Goal: Check status: Check status

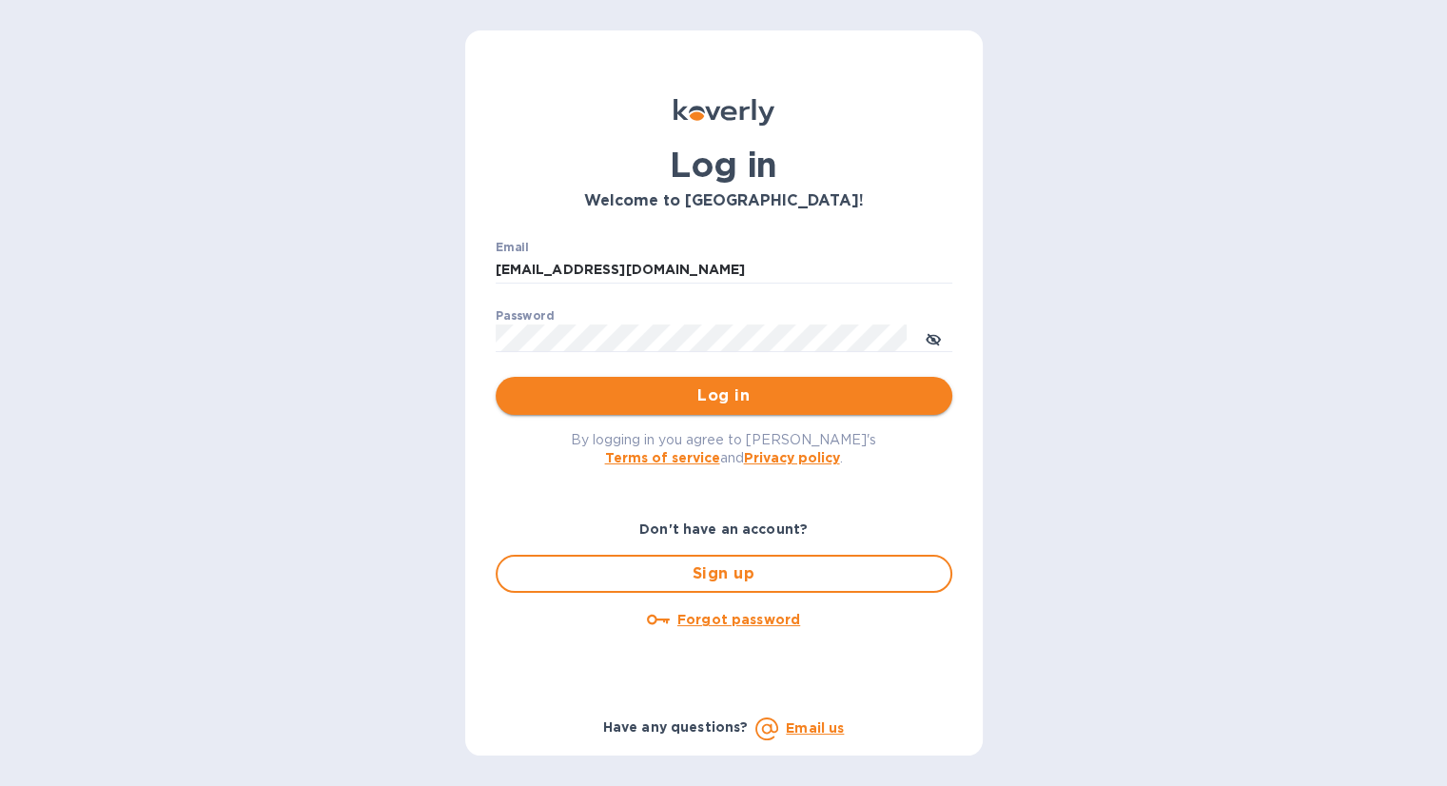
click at [715, 397] on span "Log in" at bounding box center [724, 395] width 426 height 23
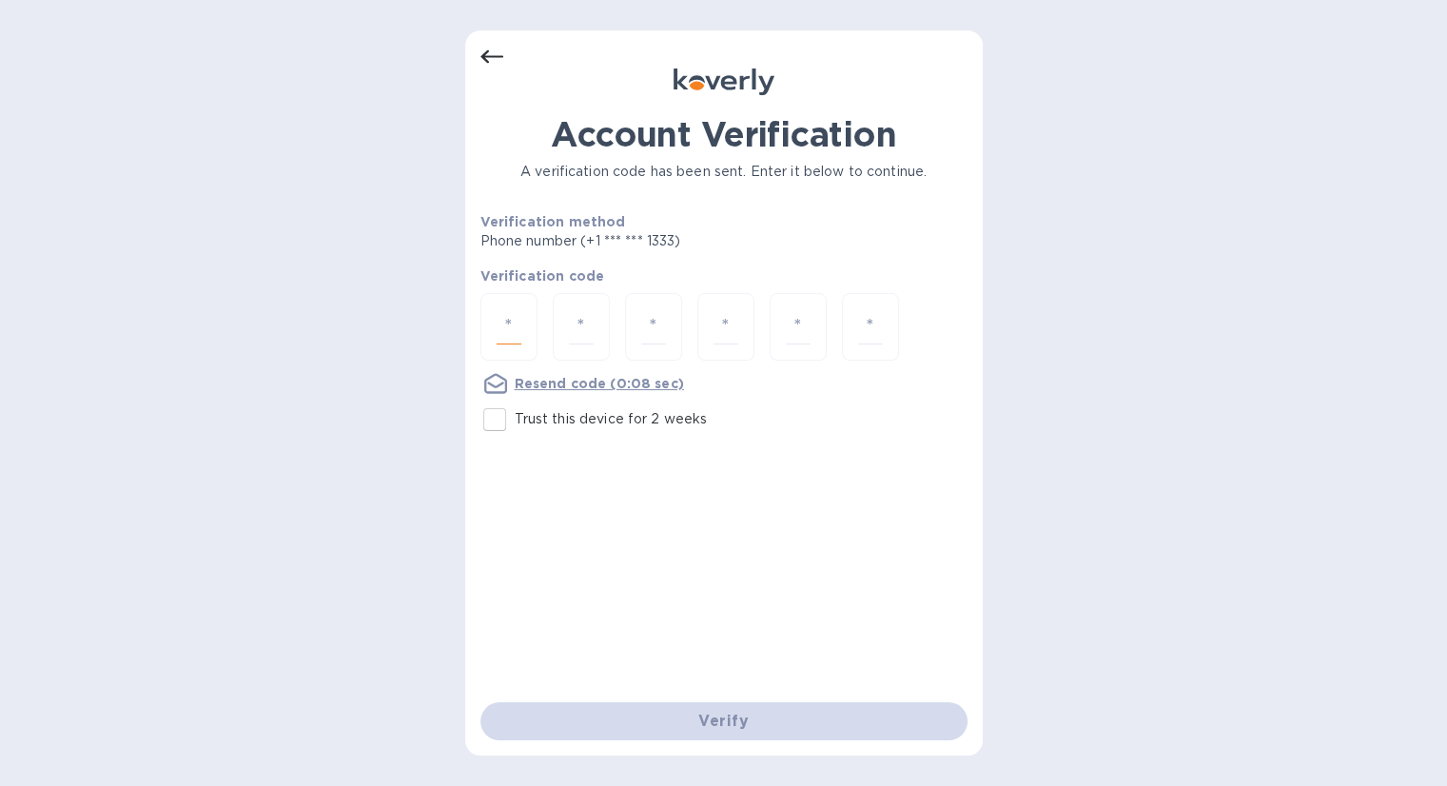
click at [506, 328] on input "number" at bounding box center [509, 326] width 25 height 35
type input "8"
type input "5"
type input "0"
type input "7"
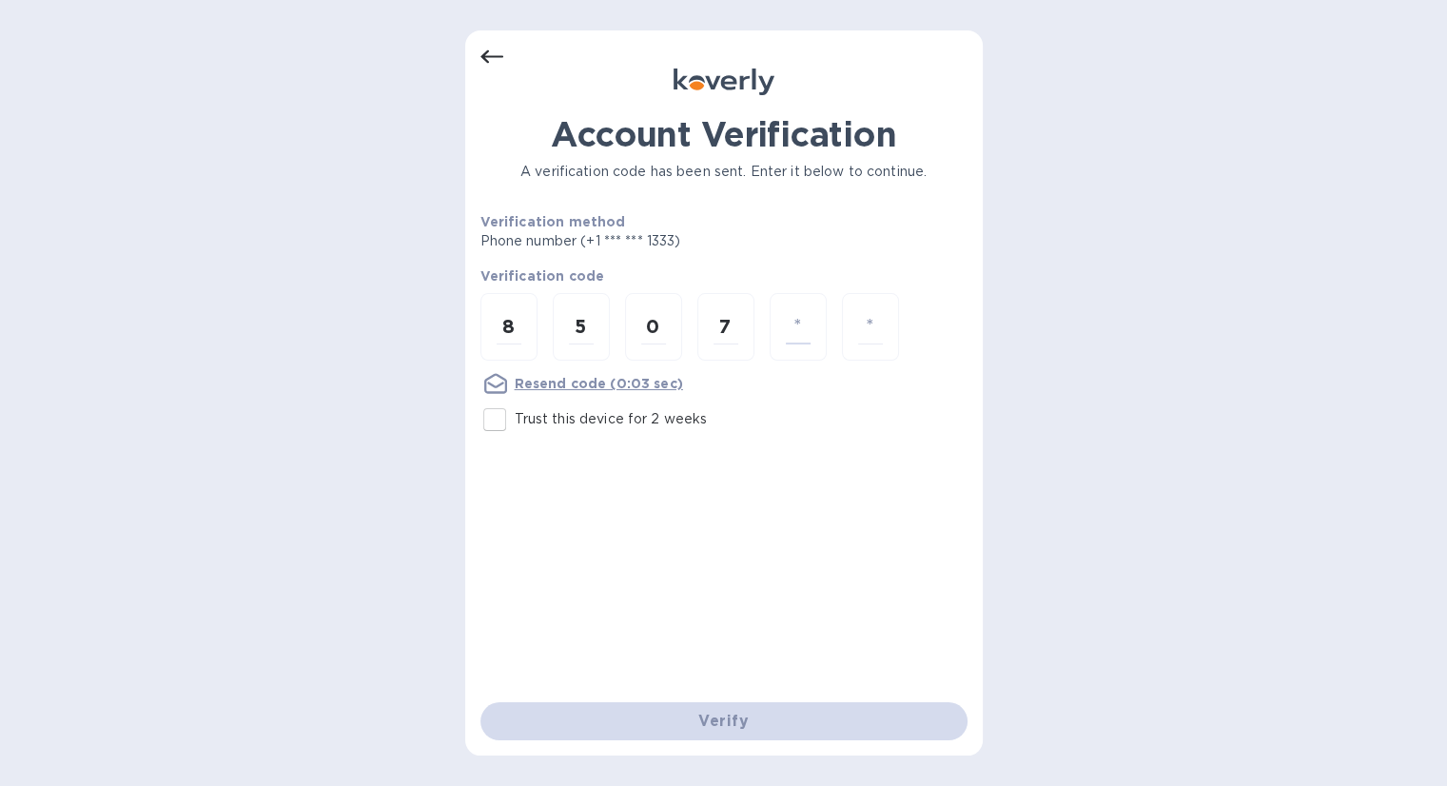
type input "8"
type input "6"
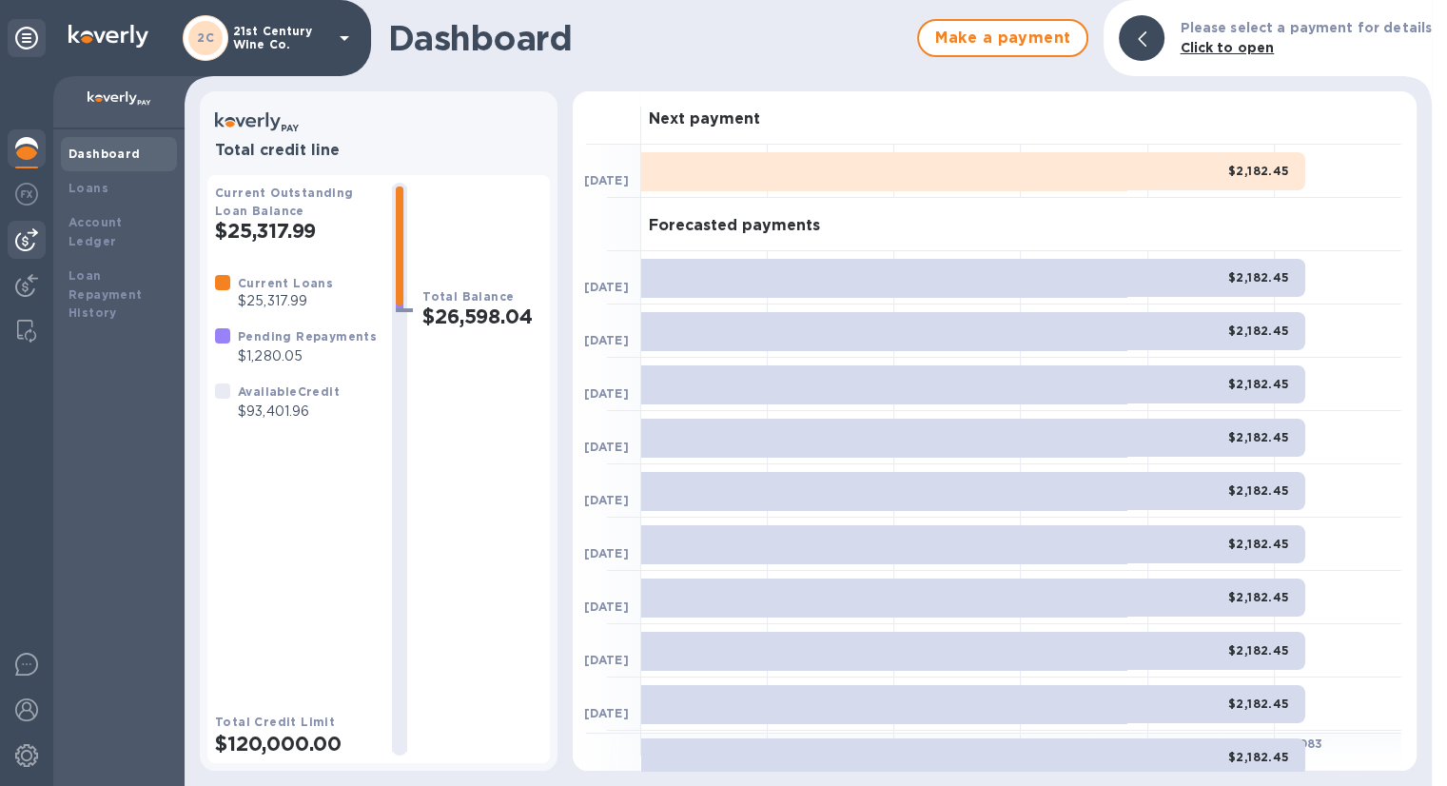
click at [34, 226] on div at bounding box center [27, 240] width 38 height 38
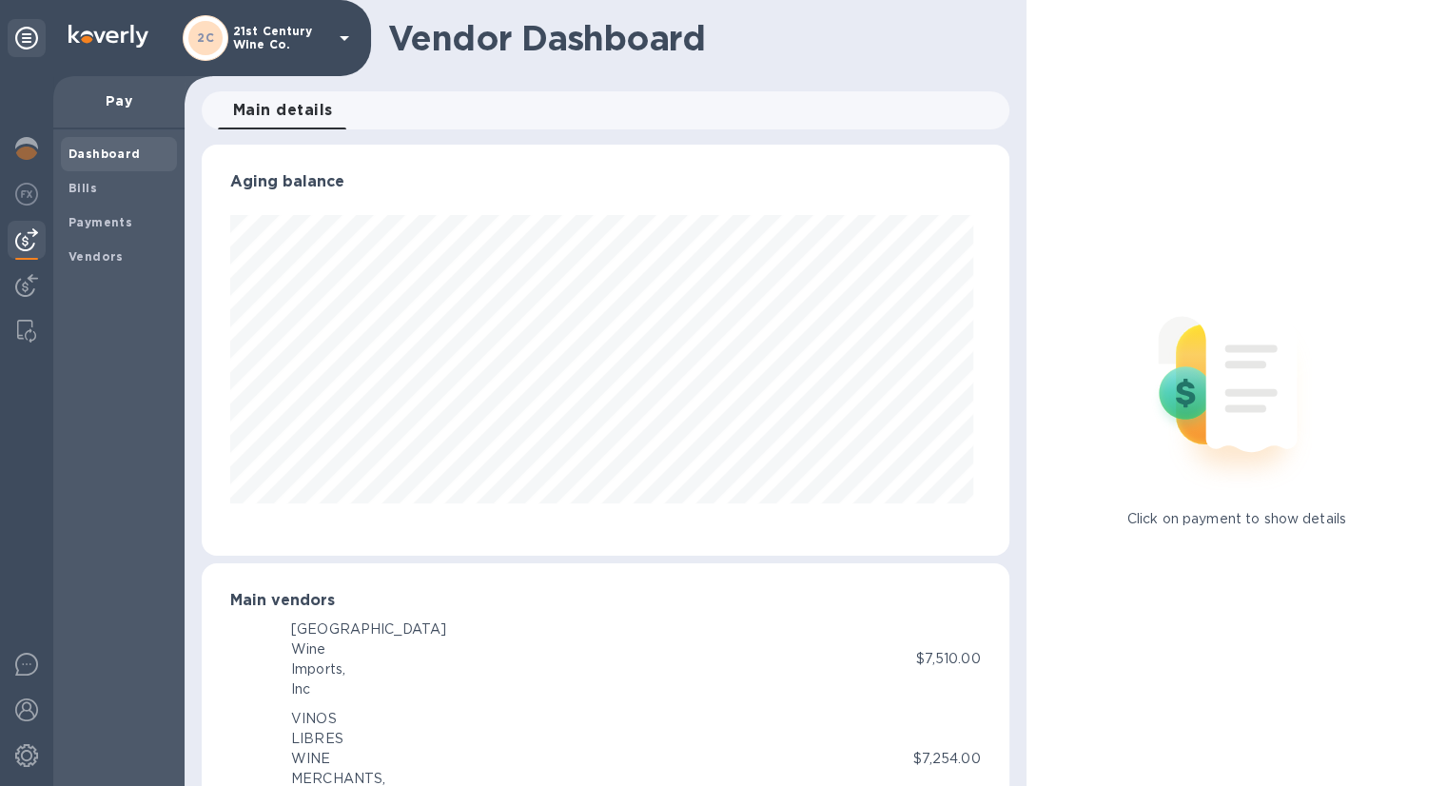
scroll to position [411, 799]
click at [99, 188] on span "Bills" at bounding box center [118, 188] width 101 height 19
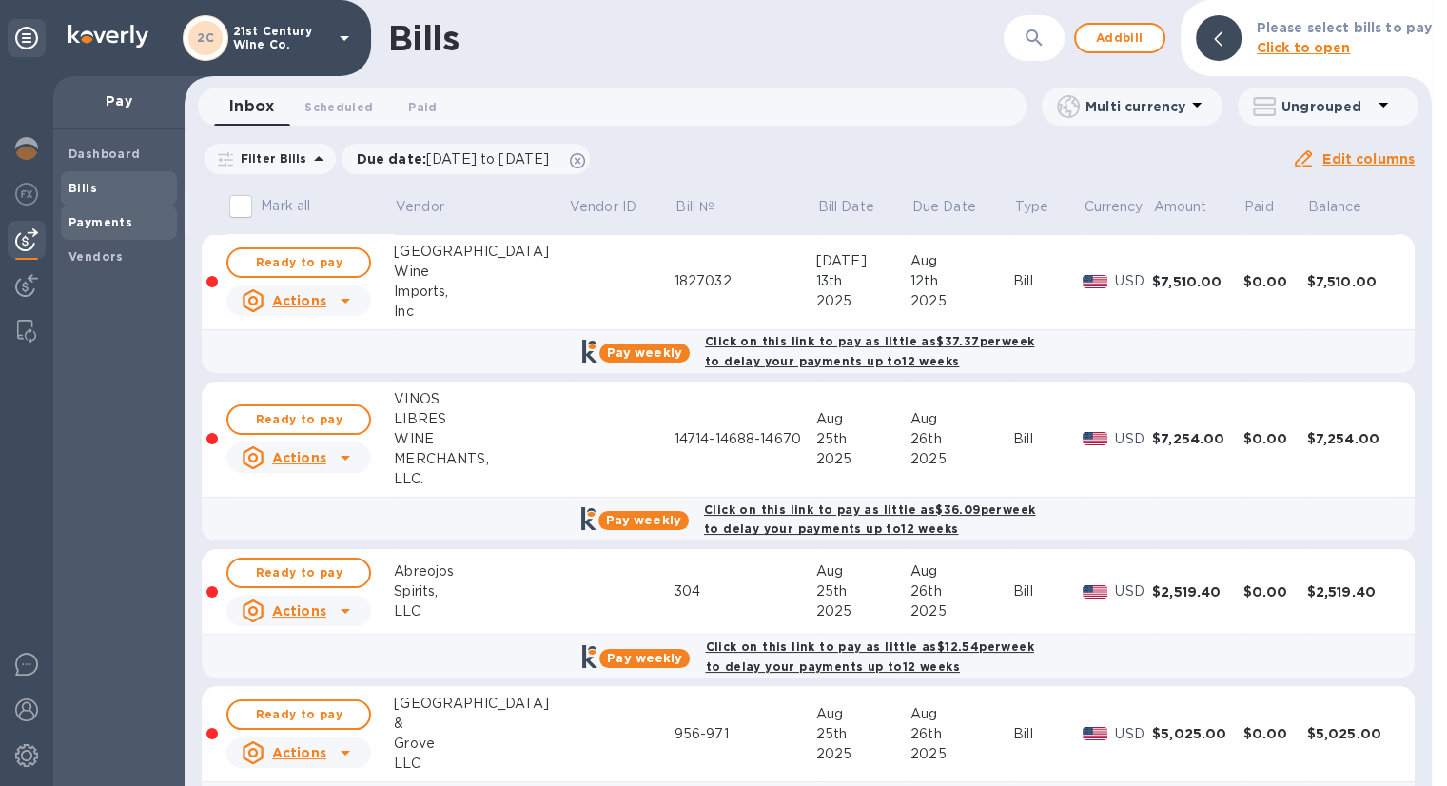
click at [126, 225] on b "Payments" at bounding box center [100, 222] width 64 height 14
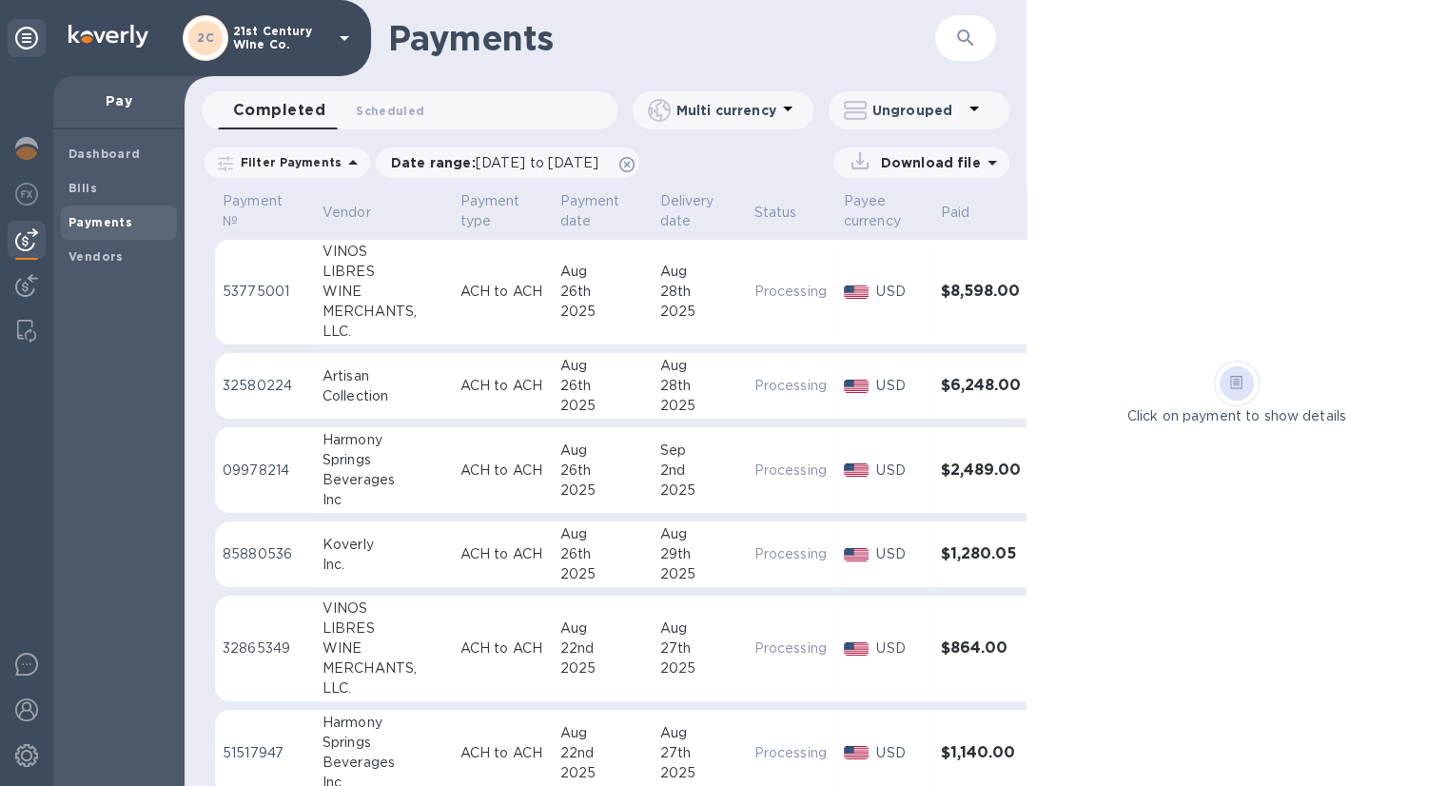
click at [356, 665] on div "MERCHANTS," at bounding box center [384, 668] width 123 height 20
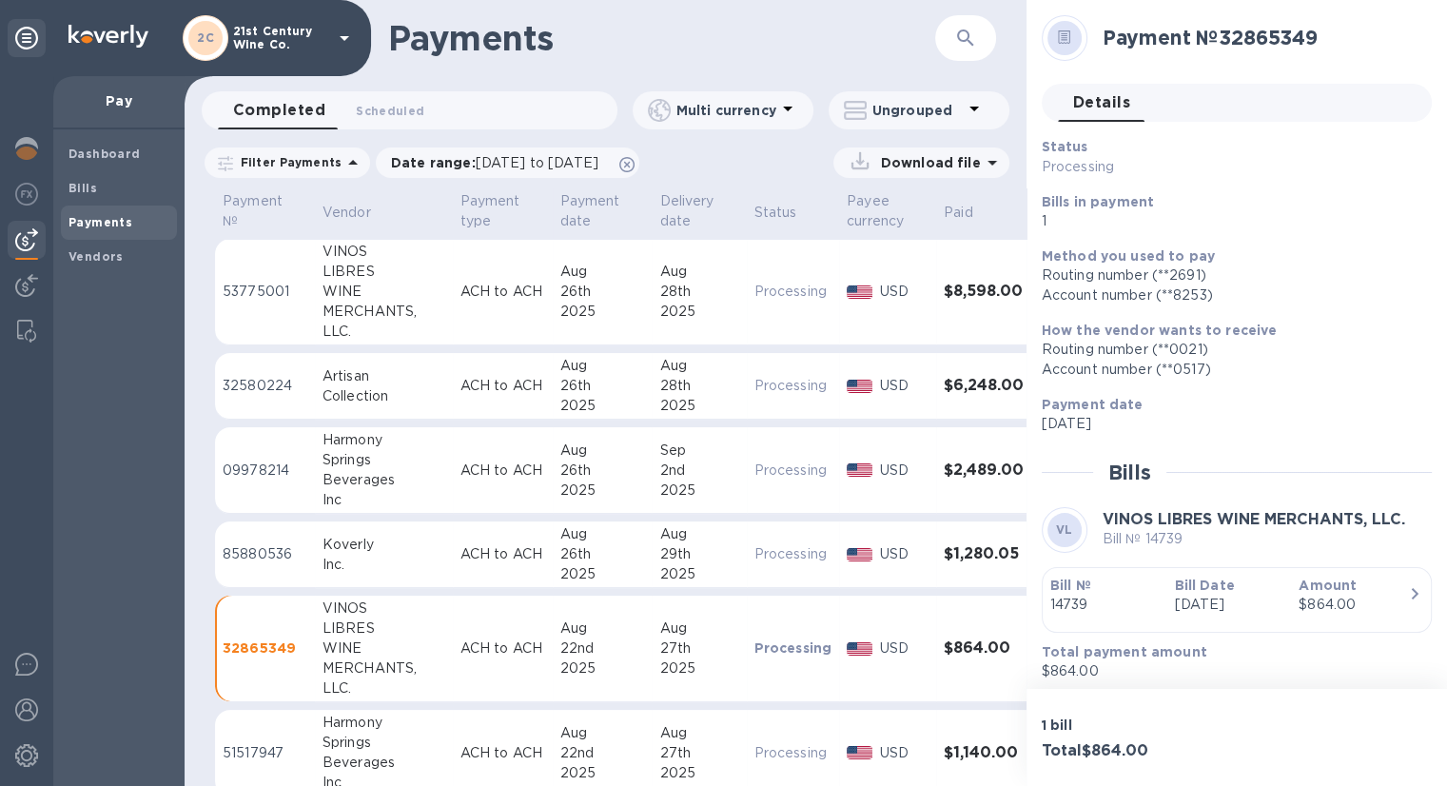
scroll to position [8, 0]
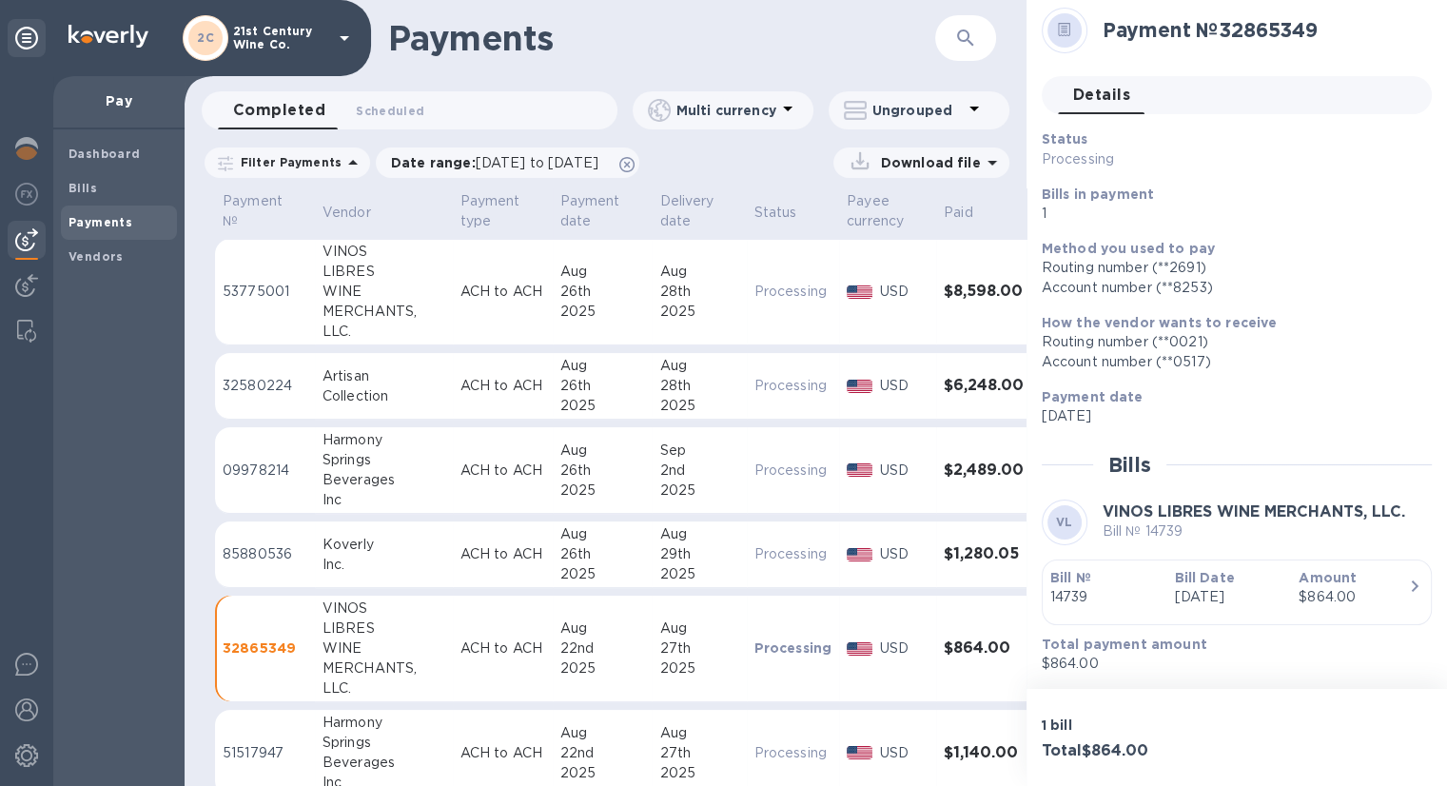
click at [1408, 580] on icon "button" at bounding box center [1414, 586] width 23 height 23
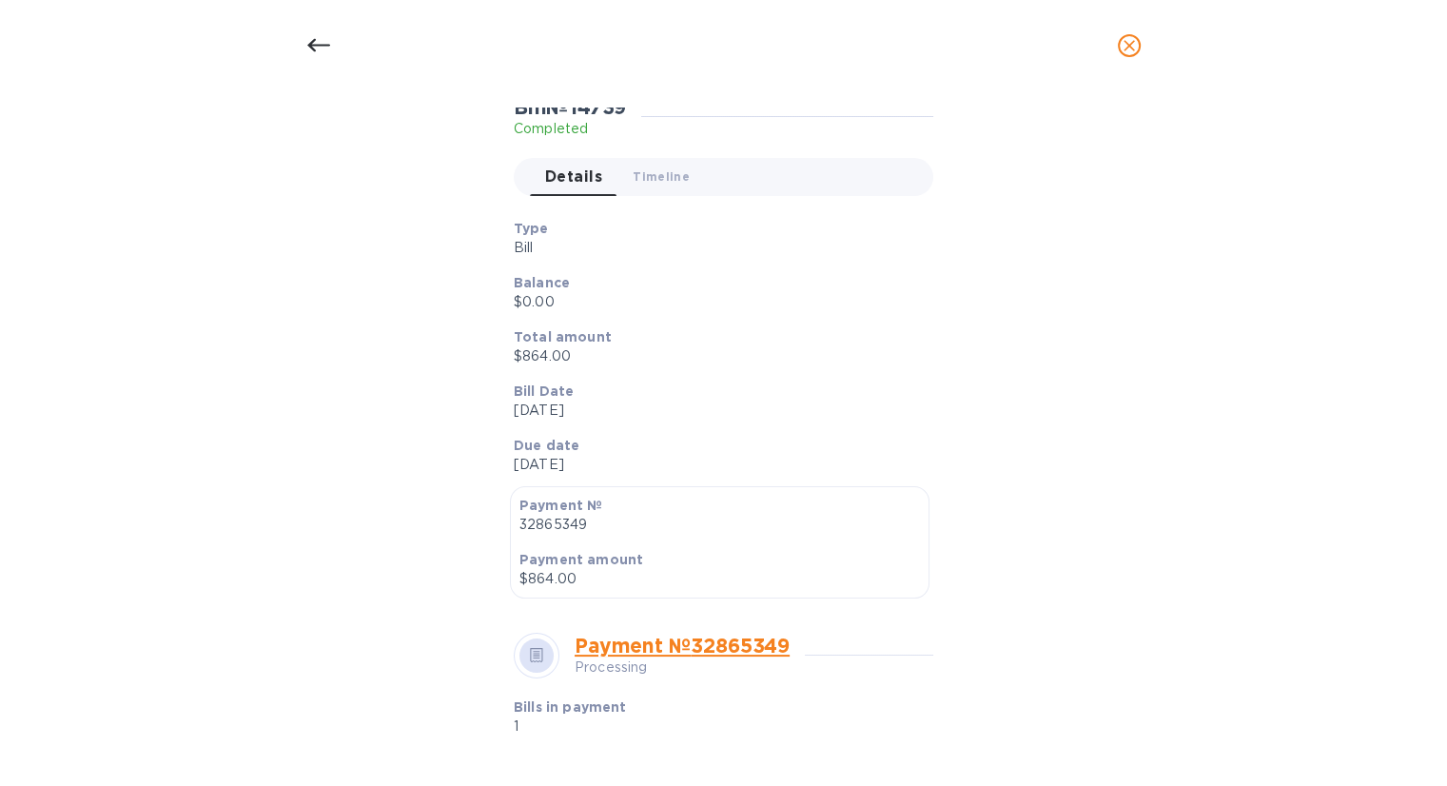
scroll to position [40, 0]
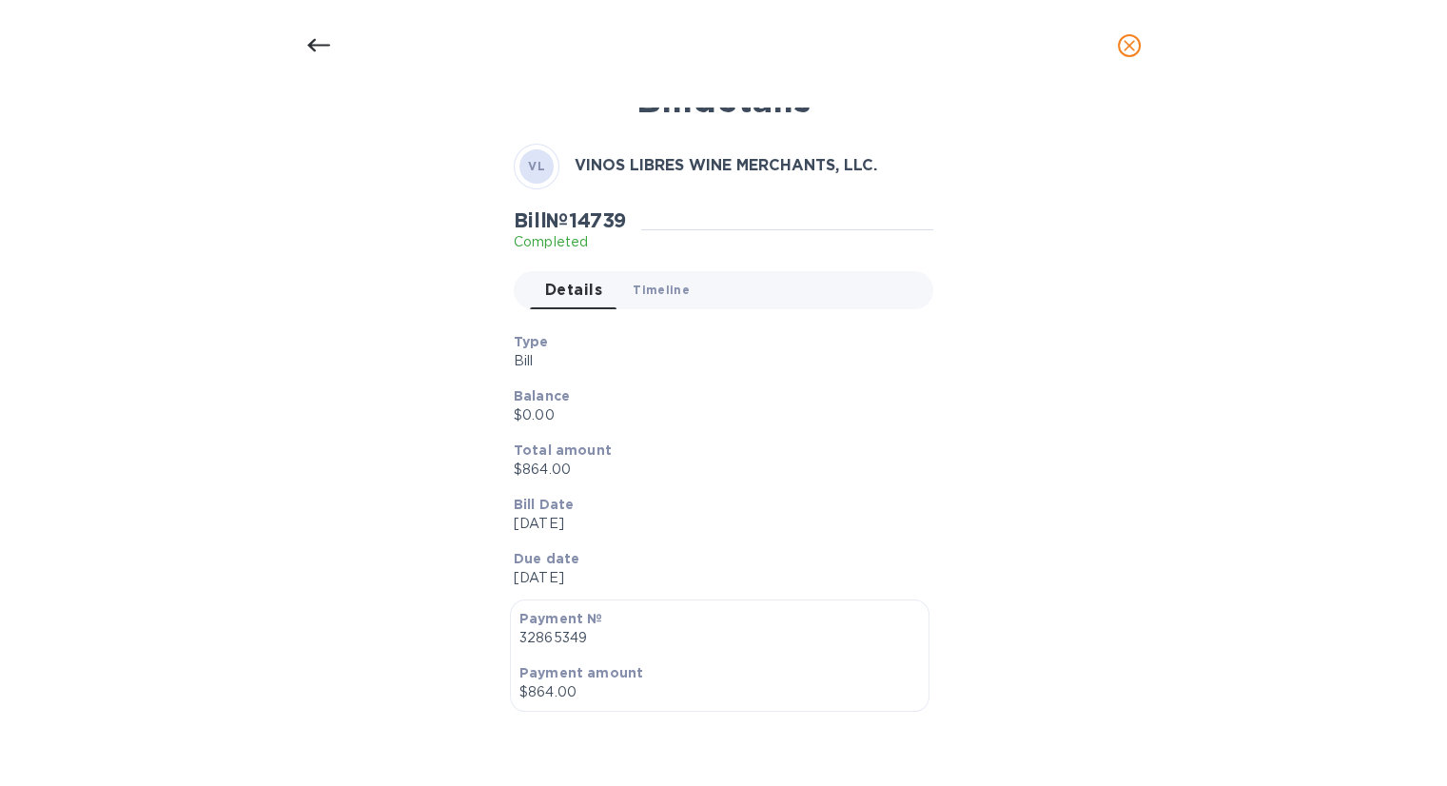
click at [667, 292] on span "Timeline 0" at bounding box center [661, 290] width 57 height 20
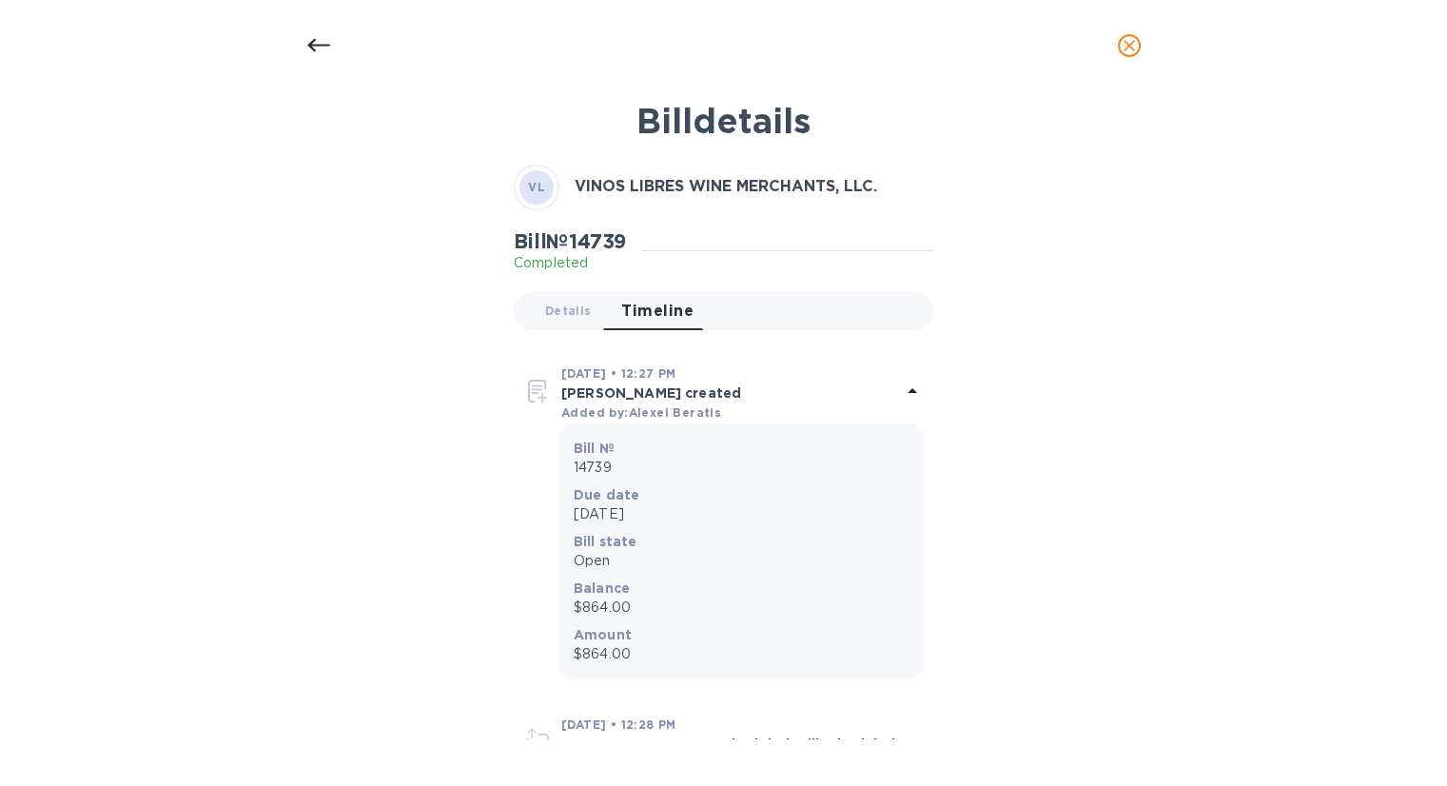
scroll to position [0, 0]
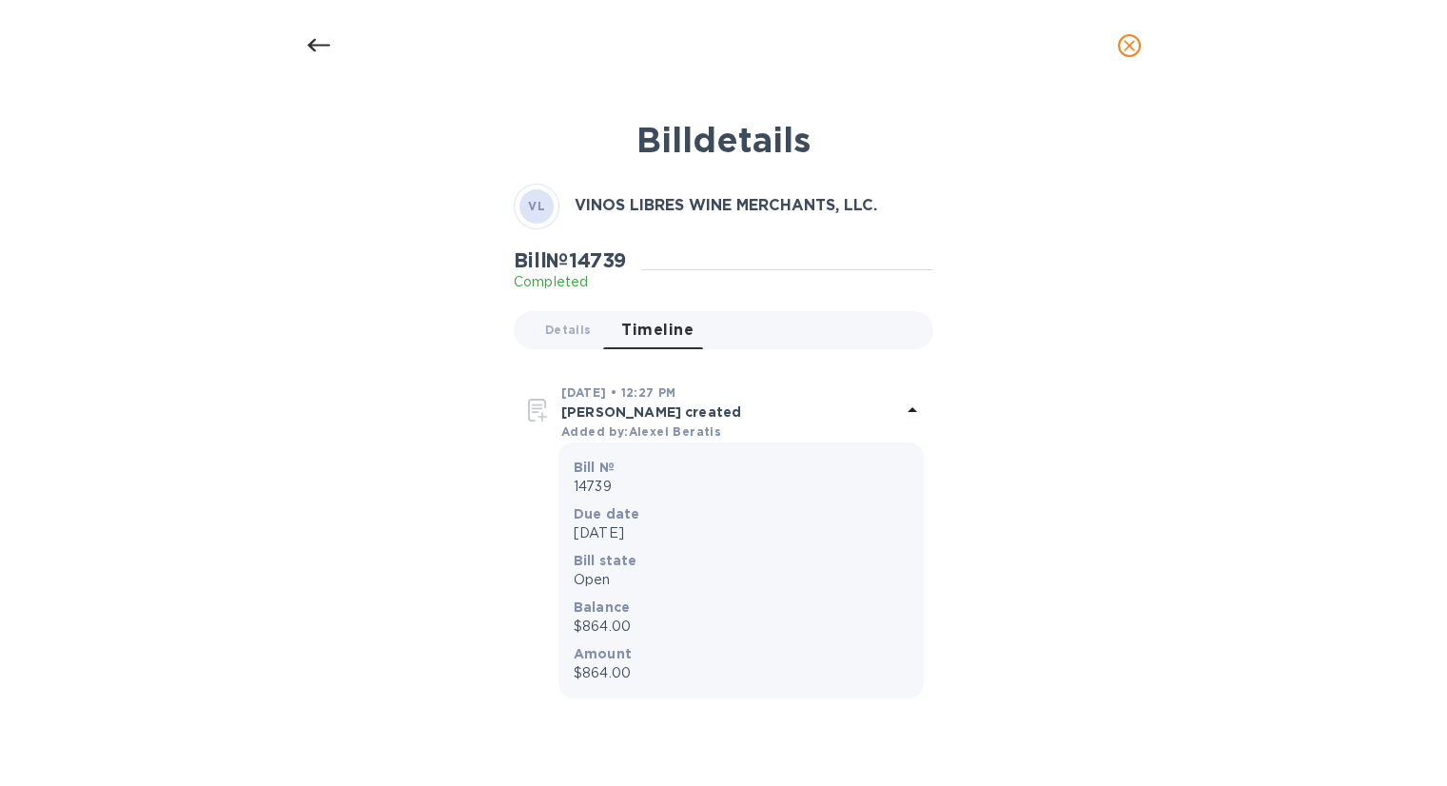
click at [327, 41] on icon at bounding box center [318, 45] width 23 height 23
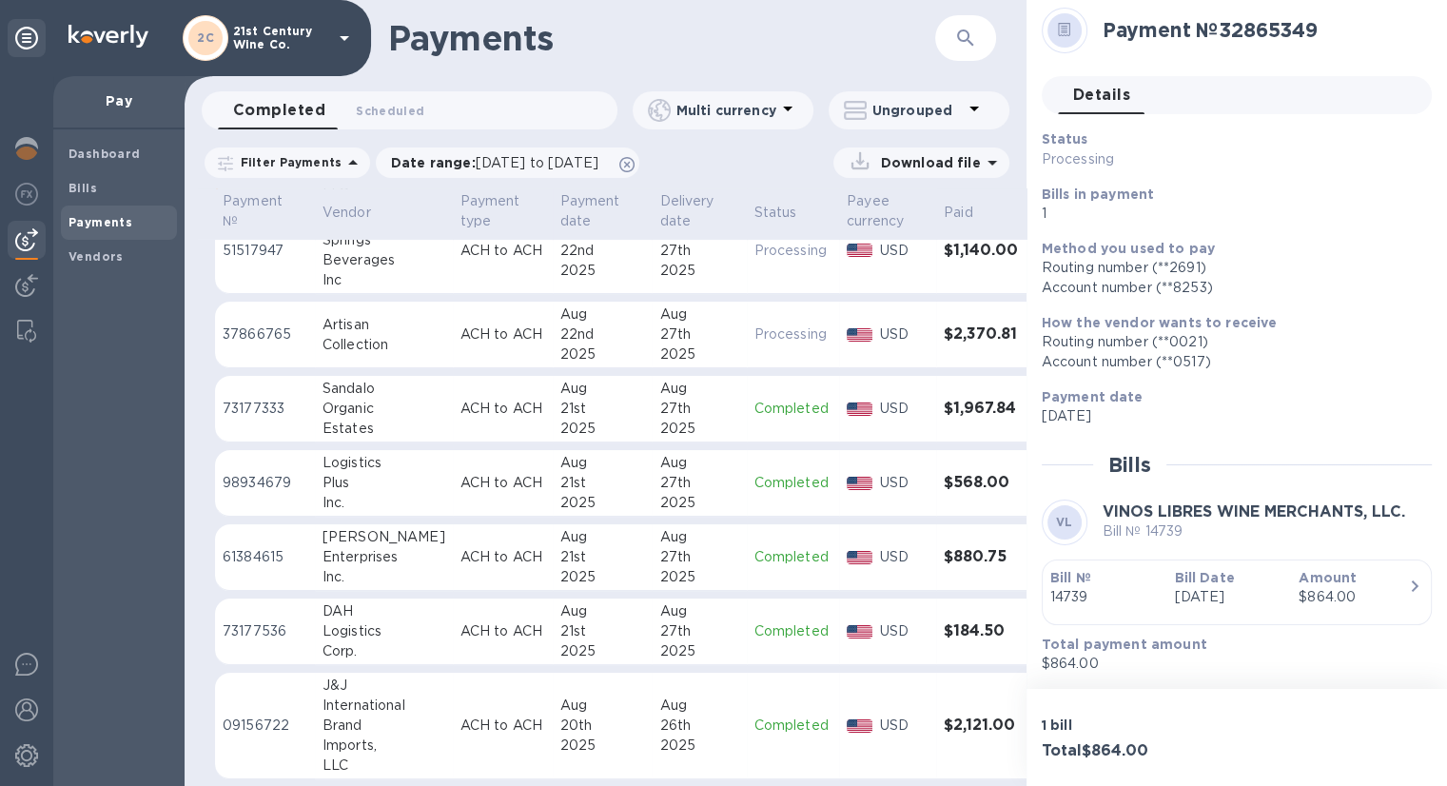
scroll to position [476, 0]
